Goal: Task Accomplishment & Management: Use online tool/utility

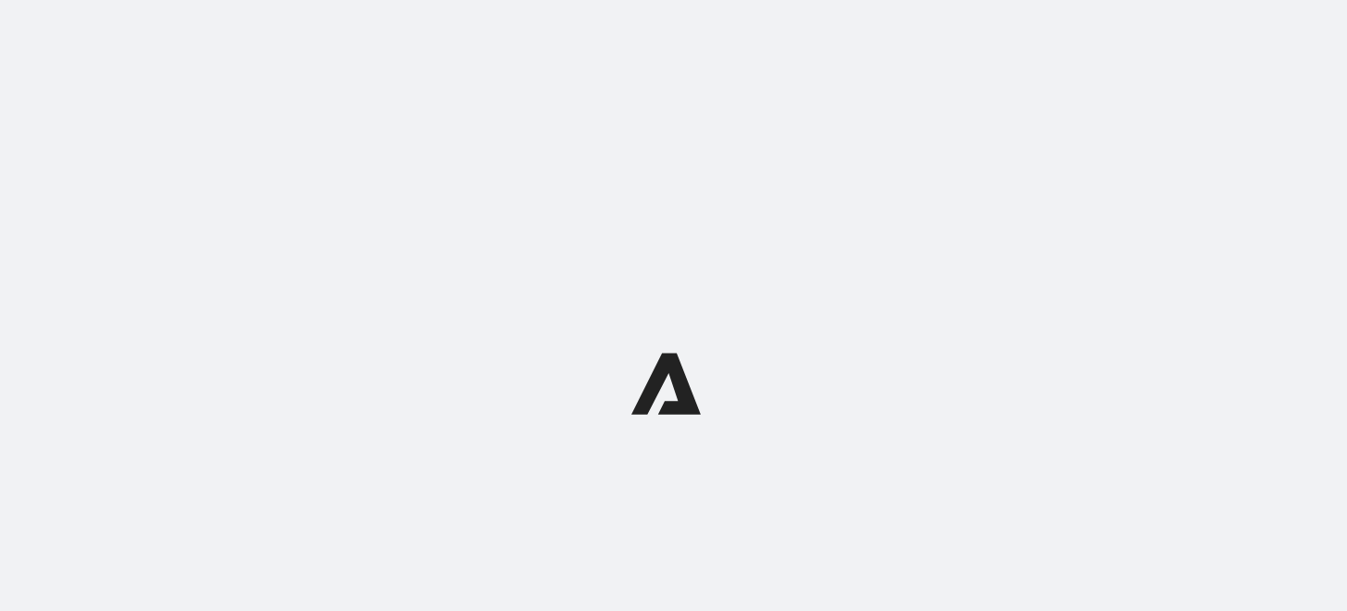
click at [108, 290] on div at bounding box center [673, 383] width 1347 height 767
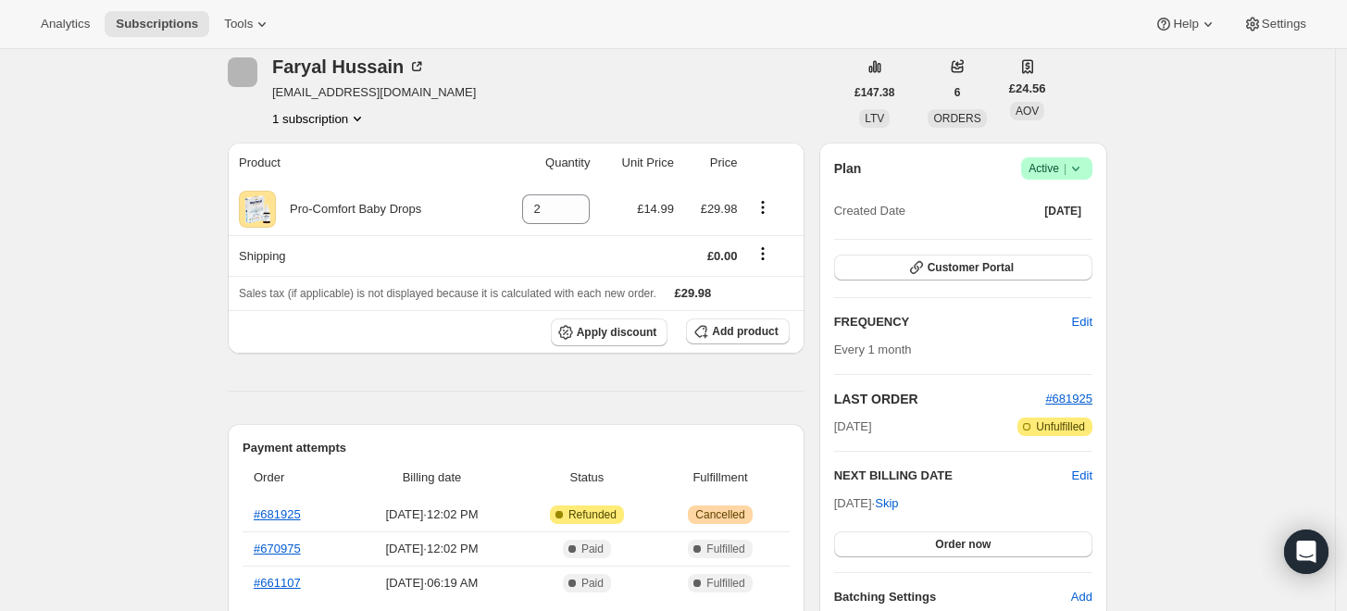
scroll to position [206, 0]
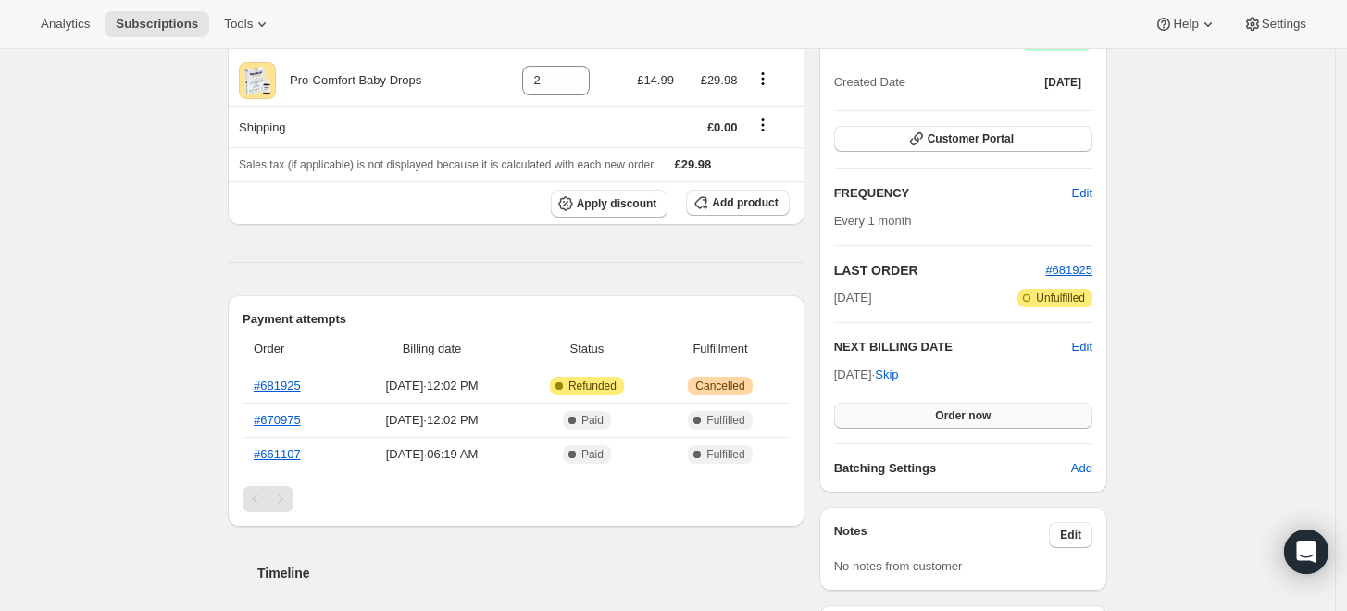
click at [990, 414] on span "Order now" at bounding box center [963, 415] width 56 height 15
click at [990, 414] on span "Click to confirm" at bounding box center [963, 415] width 84 height 15
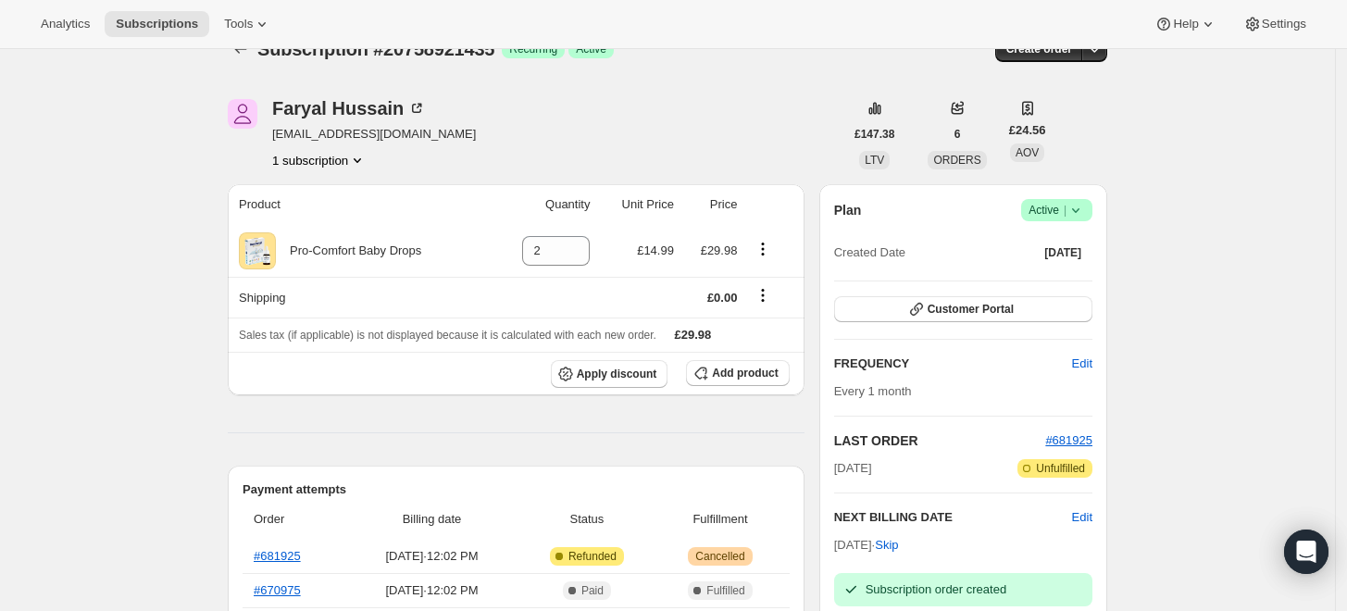
scroll to position [0, 0]
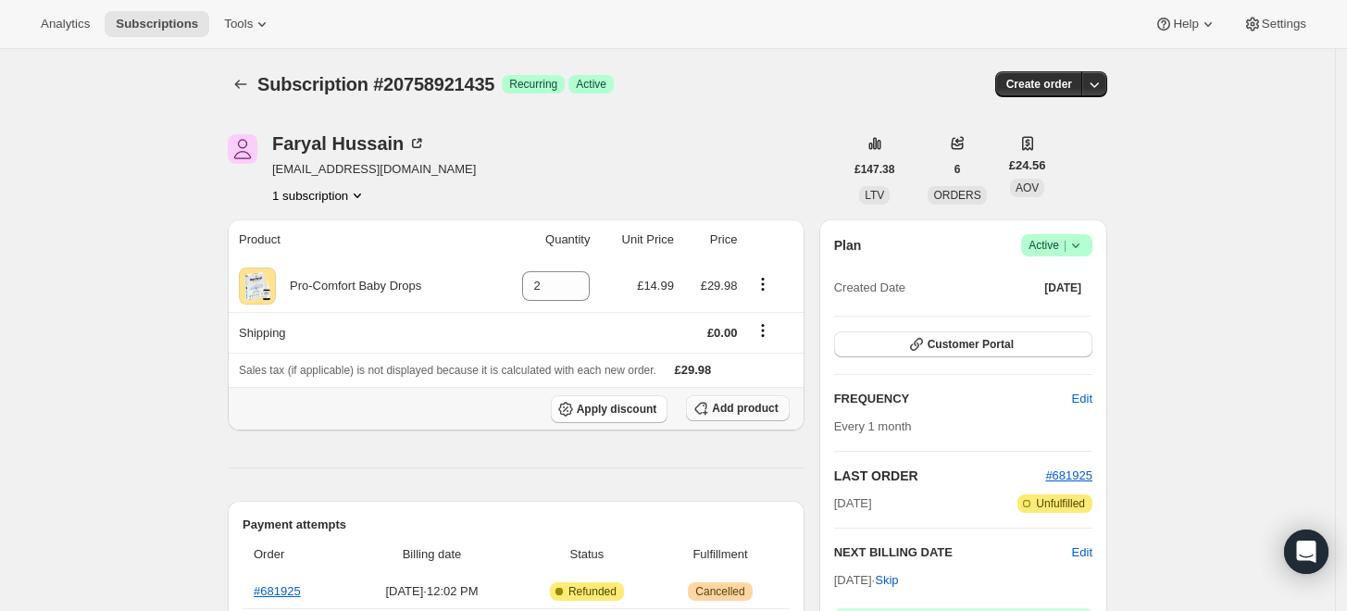
click at [744, 409] on span "Add product" at bounding box center [745, 408] width 66 height 15
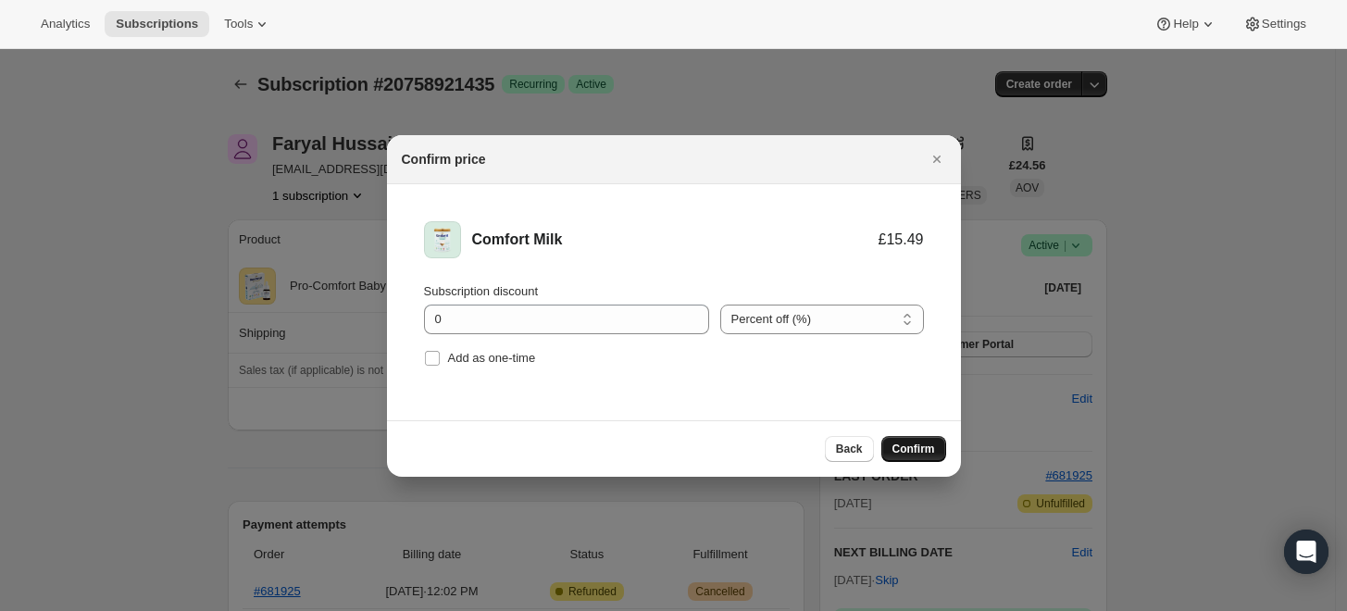
click at [926, 450] on span "Confirm" at bounding box center [914, 449] width 43 height 15
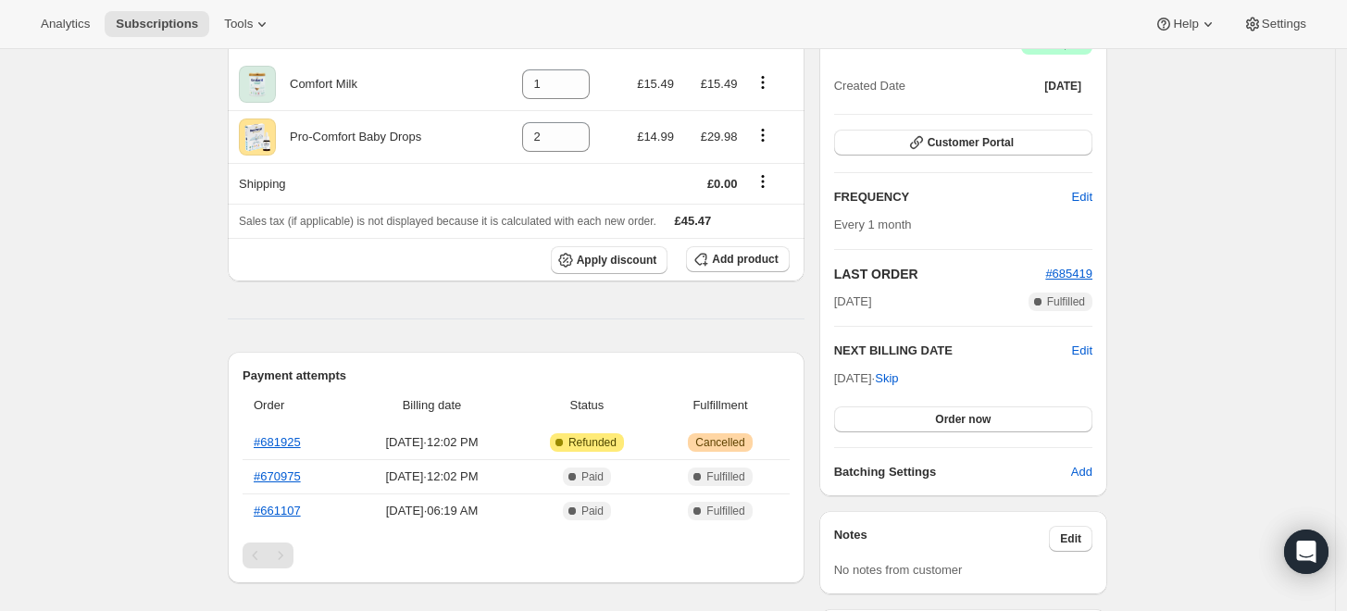
scroll to position [206, 0]
